Goal: Information Seeking & Learning: Learn about a topic

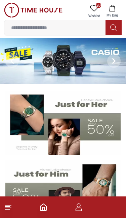
click at [93, 12] on icon at bounding box center [94, 8] width 8 height 8
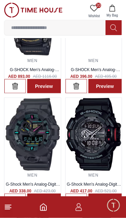
scroll to position [78, 0]
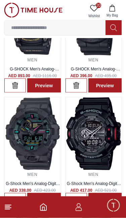
click at [11, 207] on icon at bounding box center [8, 207] width 8 height 8
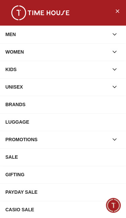
click at [59, 37] on div "MEN" at bounding box center [56, 34] width 103 height 12
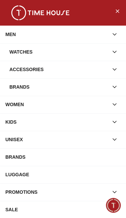
click at [66, 57] on div "Watches" at bounding box center [58, 52] width 99 height 12
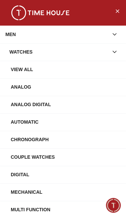
click at [61, 71] on div "View All" at bounding box center [66, 69] width 110 height 12
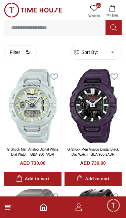
click at [80, 29] on input at bounding box center [54, 27] width 101 height 13
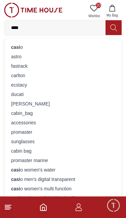
type input "*****"
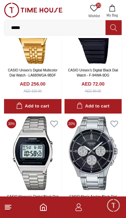
click at [108, 81] on div "AED 72.00 AED 90.00" at bounding box center [93, 87] width 52 height 13
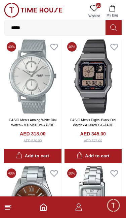
scroll to position [1166, 0]
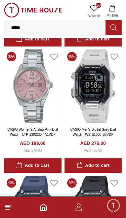
scroll to position [2800, 0]
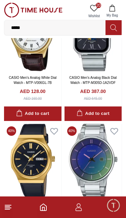
scroll to position [4986, 0]
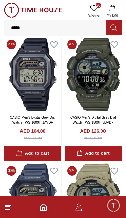
scroll to position [8669, 0]
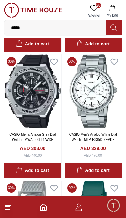
scroll to position [9889, 0]
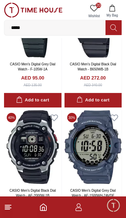
scroll to position [11155, 0]
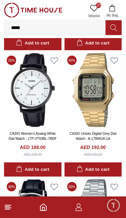
scroll to position [12431, 0]
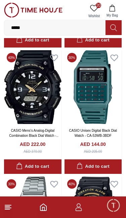
scroll to position [13668, 0]
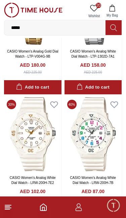
scroll to position [14961, 0]
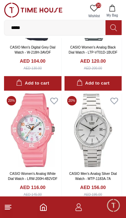
scroll to position [16194, 0]
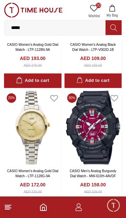
scroll to position [17474, 0]
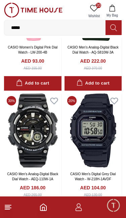
scroll to position [18860, 0]
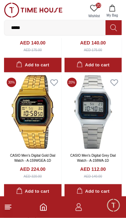
scroll to position [21240, 0]
